Goal: Task Accomplishment & Management: Manage account settings

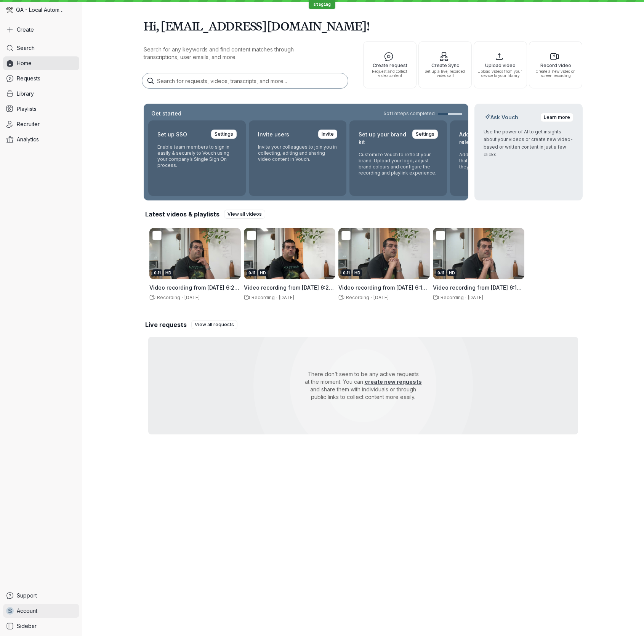
click at [65, 609] on link "s Account" at bounding box center [41, 611] width 76 height 14
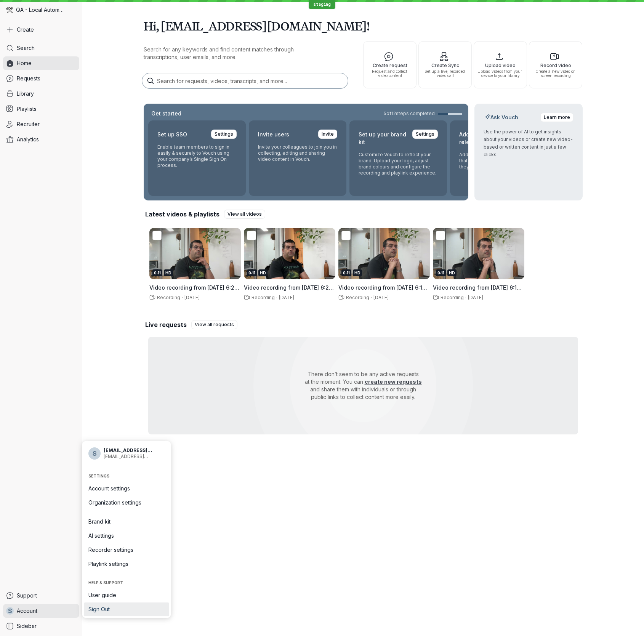
click at [134, 610] on span "Sign Out" at bounding box center [126, 610] width 76 height 8
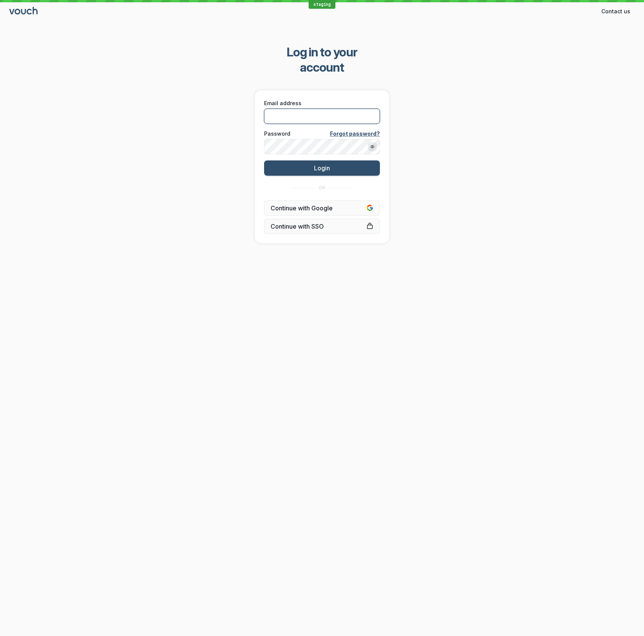
click at [308, 109] on input "Email address" at bounding box center [322, 116] width 116 height 15
type input "[EMAIL_ADDRESS][DOMAIN_NAME]"
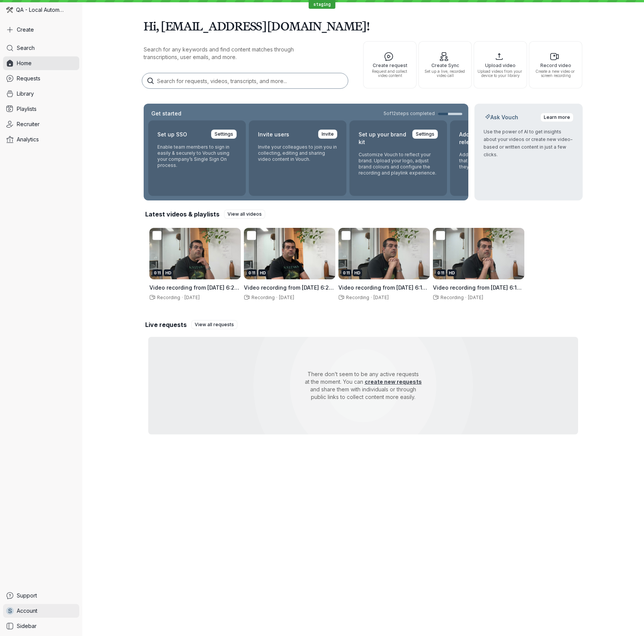
click at [31, 616] on link "s Account" at bounding box center [41, 611] width 76 height 14
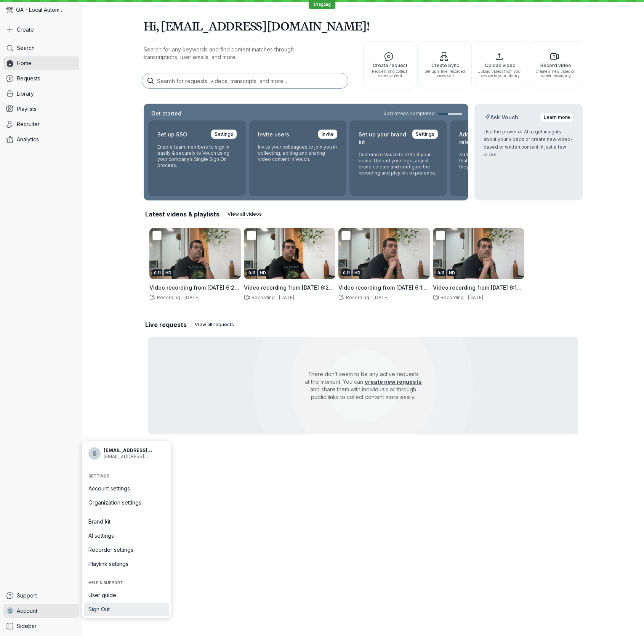
click at [113, 608] on span "Sign Out" at bounding box center [126, 610] width 76 height 8
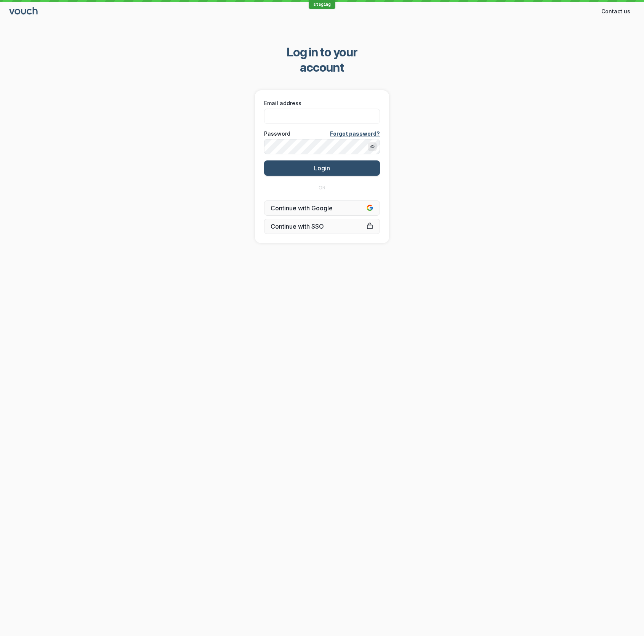
click at [483, 426] on div "staging Contact us Contact Log in to your account Email address Password Forgot…" at bounding box center [322, 318] width 644 height 636
click at [321, 109] on input "Email address" at bounding box center [322, 116] width 116 height 15
type input "shez+editorV2@vouchfor.com"
